Goal: Task Accomplishment & Management: Manage account settings

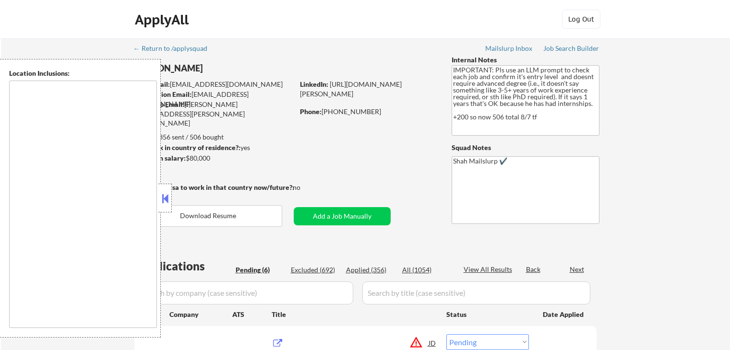
select select ""pending""
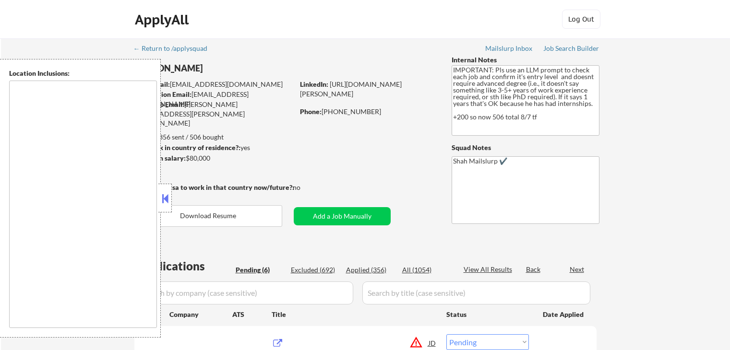
select select ""pending""
type textarea "[GEOGRAPHIC_DATA], [GEOGRAPHIC_DATA] [GEOGRAPHIC_DATA], [GEOGRAPHIC_DATA] [GEOG…"
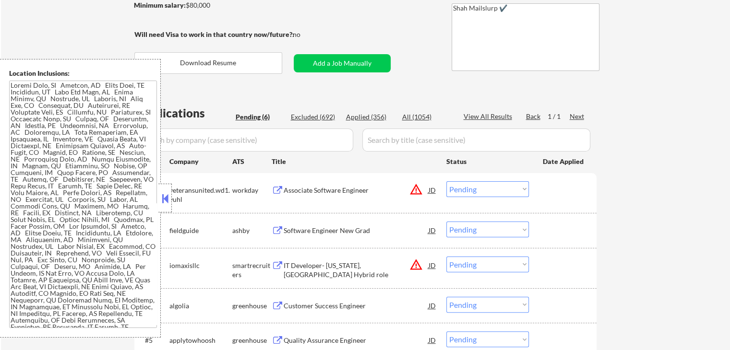
scroll to position [240, 0]
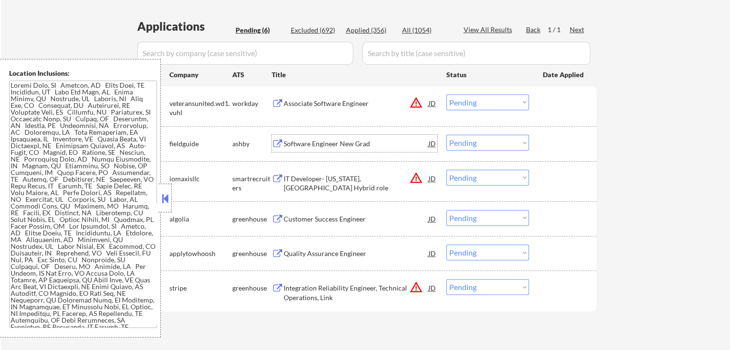
click at [304, 143] on div "Software Engineer New Grad" at bounding box center [356, 144] width 145 height 10
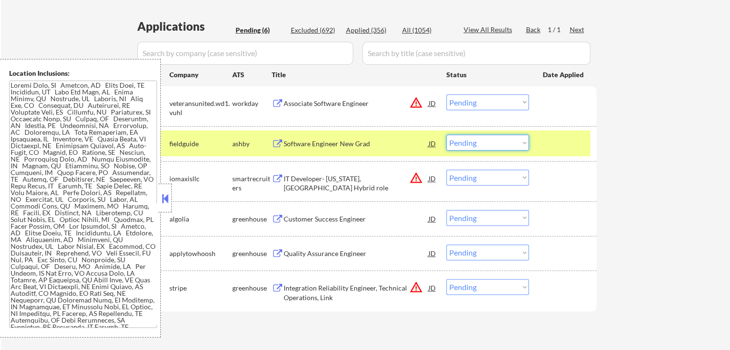
click at [467, 142] on select "Choose an option... Pending Applied Excluded (Questions) Excluded (Expired) Exc…" at bounding box center [487, 143] width 83 height 16
click at [446, 135] on select "Choose an option... Pending Applied Excluded (Questions) Excluded (Expired) Exc…" at bounding box center [487, 143] width 83 height 16
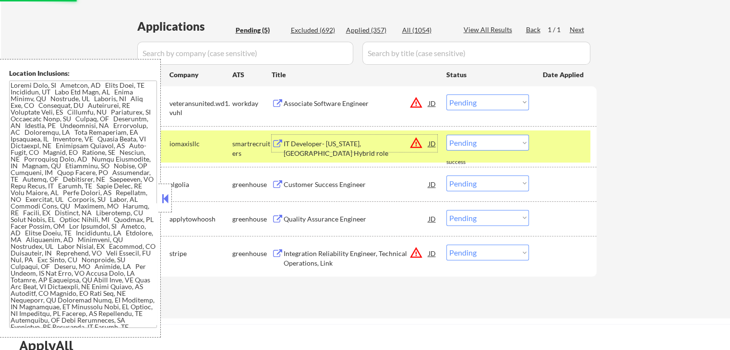
click at [301, 143] on div "IT Developer- [US_STATE], [GEOGRAPHIC_DATA] Hybrid role" at bounding box center [356, 148] width 145 height 19
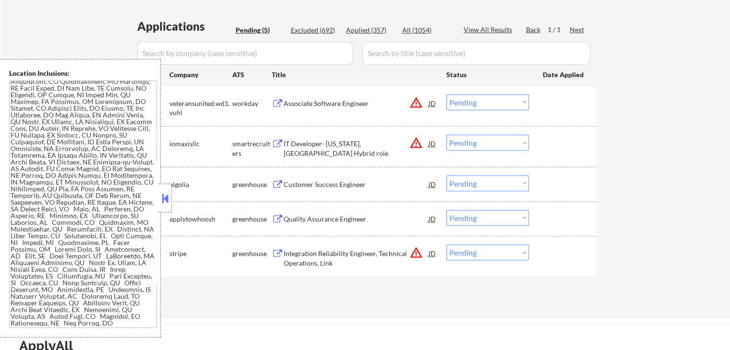
scroll to position [237, 0]
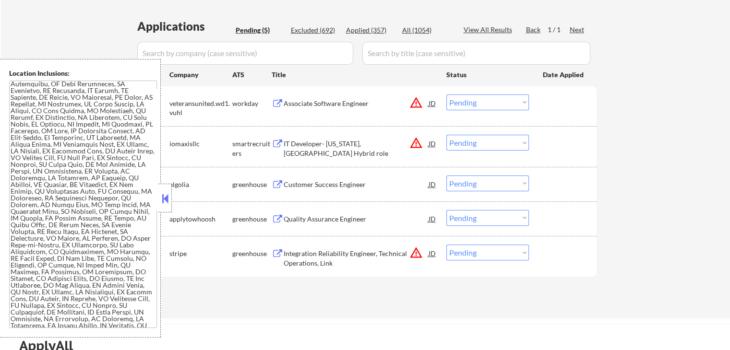
click at [487, 142] on select "Choose an option... Pending Applied Excluded (Questions) Excluded (Expired) Exc…" at bounding box center [487, 143] width 83 height 16
click at [446, 135] on select "Choose an option... Pending Applied Excluded (Questions) Excluded (Expired) Exc…" at bounding box center [487, 143] width 83 height 16
click at [316, 184] on div "Customer Success Engineer" at bounding box center [356, 185] width 145 height 10
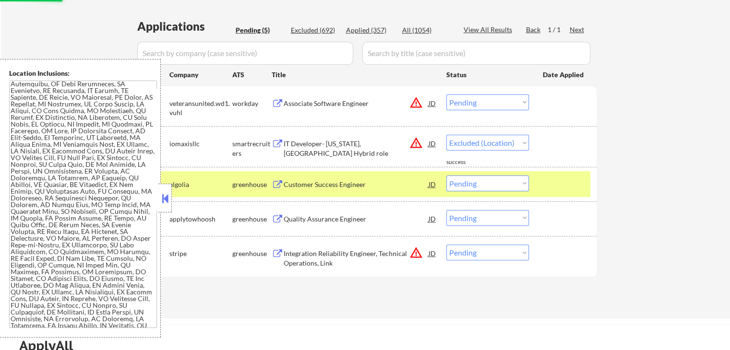
select select ""pending""
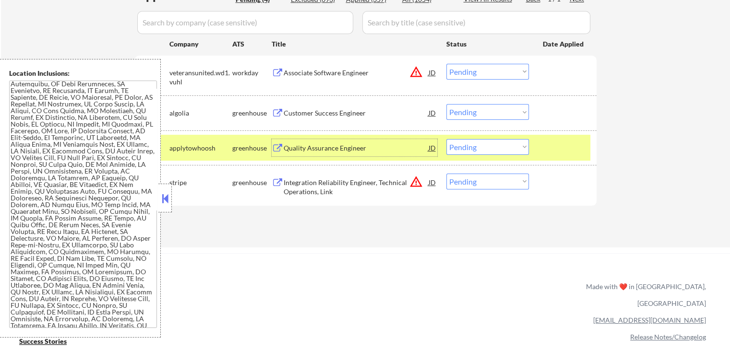
scroll to position [288, 0]
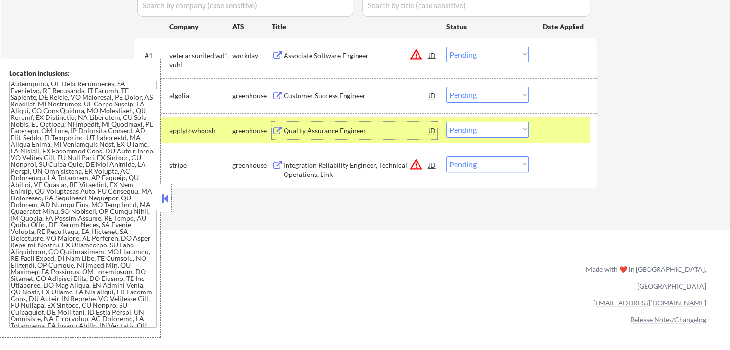
click at [301, 130] on div "Quality Assurance Engineer" at bounding box center [356, 131] width 145 height 10
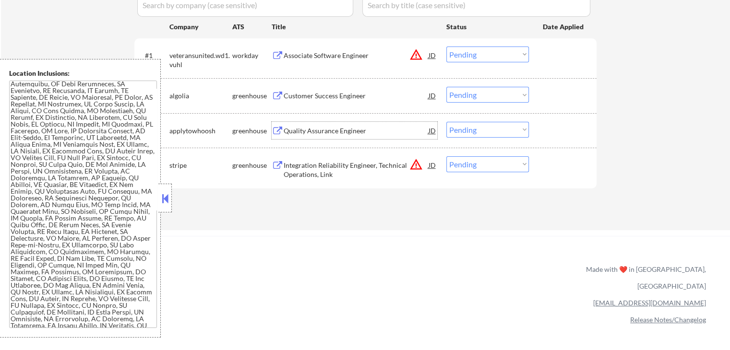
click at [493, 131] on select "Choose an option... Pending Applied Excluded (Questions) Excluded (Expired) Exc…" at bounding box center [487, 130] width 83 height 16
click at [446, 122] on select "Choose an option... Pending Applied Excluded (Questions) Excluded (Expired) Exc…" at bounding box center [487, 130] width 83 height 16
select select ""pending""
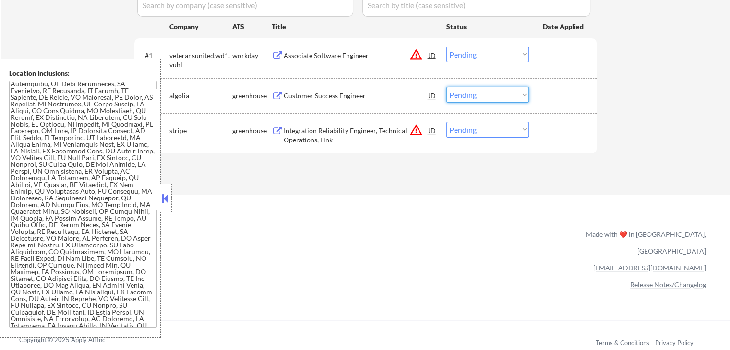
click at [470, 92] on select "Choose an option... Pending Applied Excluded (Questions) Excluded (Expired) Exc…" at bounding box center [487, 95] width 83 height 16
click at [446, 87] on select "Choose an option... Pending Applied Excluded (Questions) Excluded (Expired) Exc…" at bounding box center [487, 95] width 83 height 16
select select ""pending""
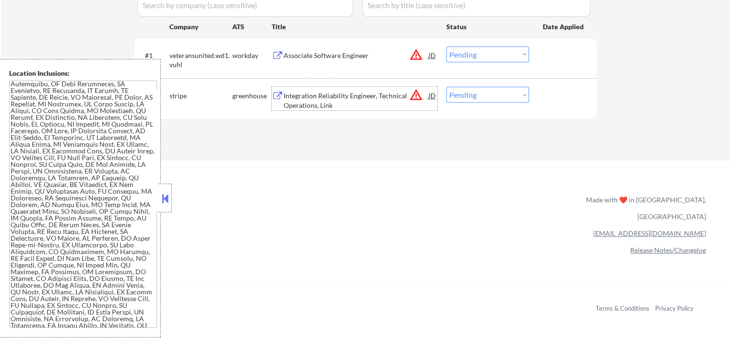
click at [337, 98] on div "Integration Reliability Engineer, Technical Operations, Link" at bounding box center [356, 100] width 145 height 19
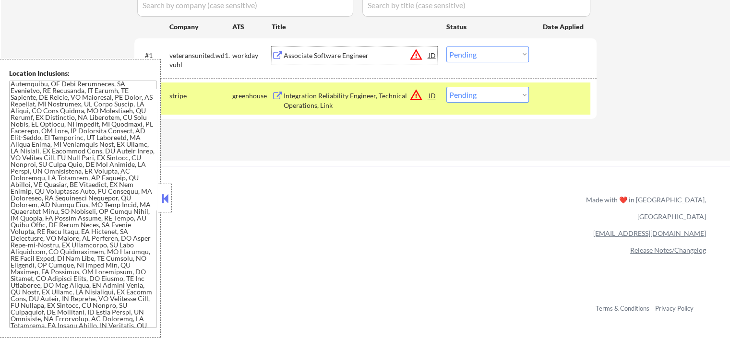
click at [329, 59] on div "Associate Software Engineer" at bounding box center [356, 56] width 145 height 10
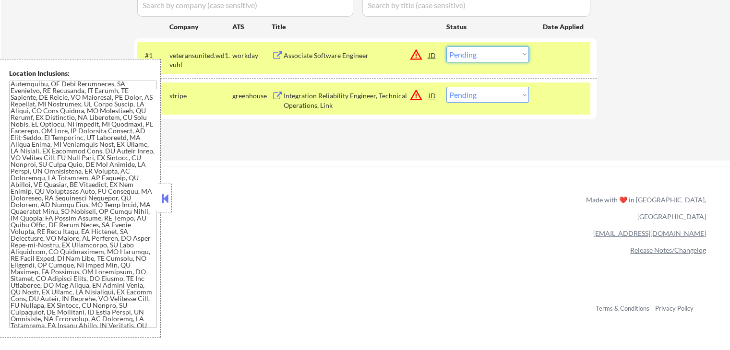
click at [489, 59] on select "Choose an option... Pending Applied Excluded (Questions) Excluded (Expired) Exc…" at bounding box center [487, 55] width 83 height 16
click at [446, 47] on select "Choose an option... Pending Applied Excluded (Questions) Excluded (Expired) Exc…" at bounding box center [487, 55] width 83 height 16
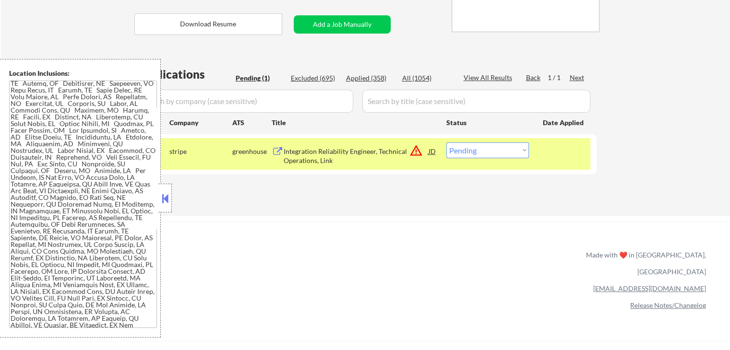
scroll to position [144, 0]
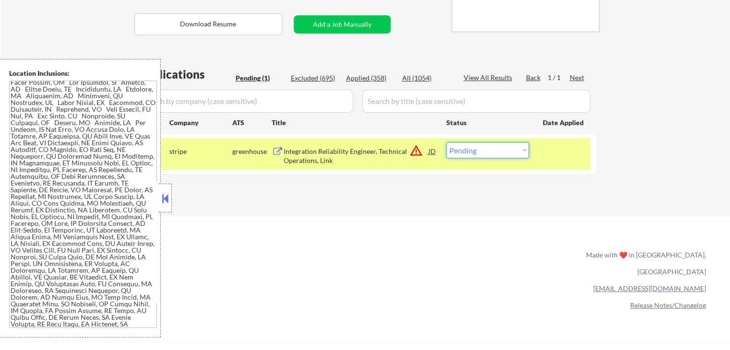
click at [495, 145] on select "Choose an option... Pending Applied Excluded (Questions) Excluded (Expired) Exc…" at bounding box center [487, 150] width 83 height 16
select select ""applied""
click at [446, 142] on select "Choose an option... Pending Applied Excluded (Questions) Excluded (Expired) Exc…" at bounding box center [487, 150] width 83 height 16
